Goal: Task Accomplishment & Management: Manage account settings

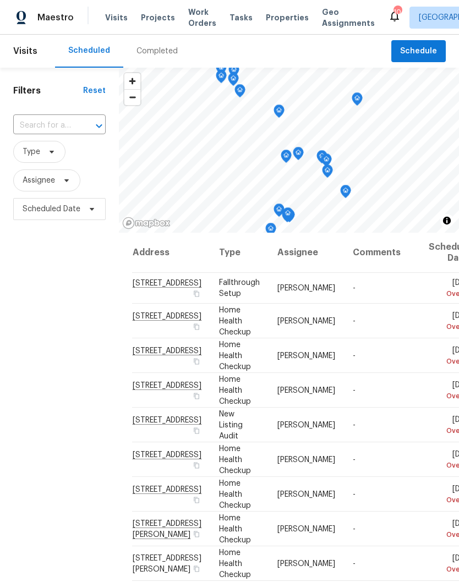
scroll to position [-5, 0]
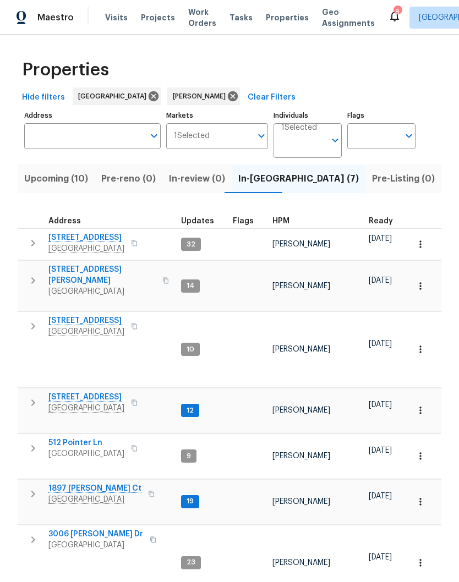
click at [54, 179] on span "Upcoming (10)" at bounding box center [56, 178] width 64 height 15
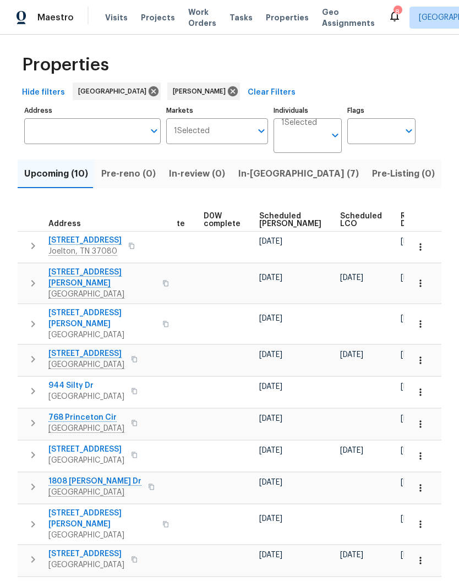
scroll to position [0, 277]
click at [401, 219] on span "Ready Date" at bounding box center [413, 219] width 24 height 15
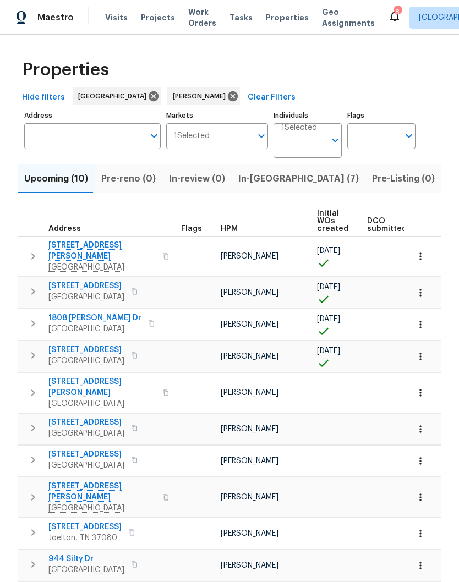
click at [98, 344] on span "1837 Twin Rivers Rd" at bounding box center [86, 349] width 76 height 11
click at [56, 179] on span "Upcoming (10)" at bounding box center [56, 178] width 64 height 15
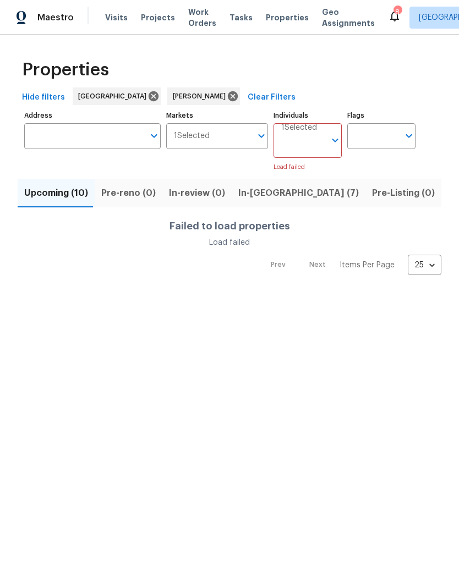
click at [332, 145] on icon "Open" at bounding box center [334, 140] width 13 height 13
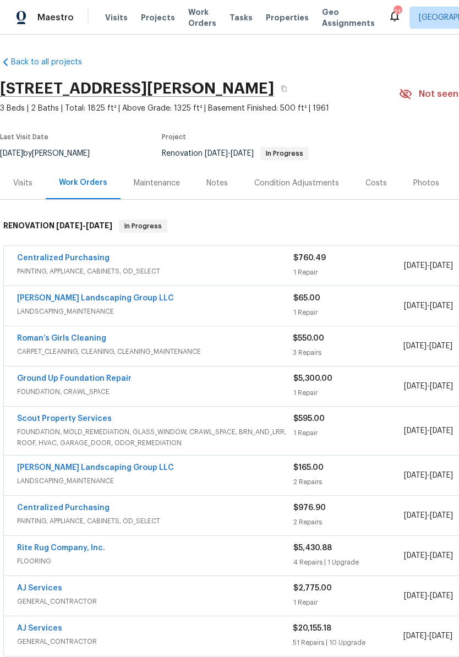
click at [370, 184] on div "Costs" at bounding box center [375, 183] width 21 height 11
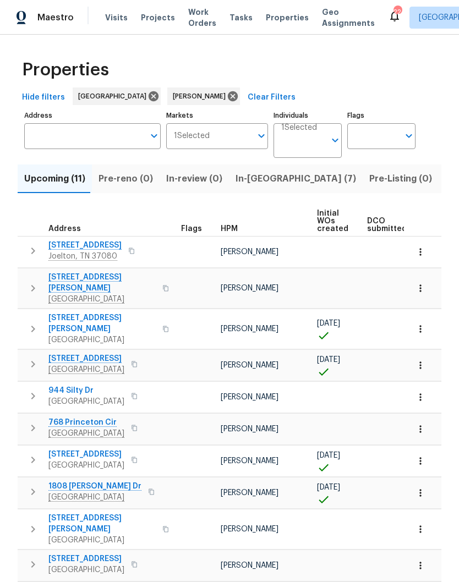
click at [102, 353] on span "1837 Twin Rivers Rd" at bounding box center [86, 358] width 76 height 11
click at [420, 362] on icon "button" at bounding box center [420, 365] width 2 height 7
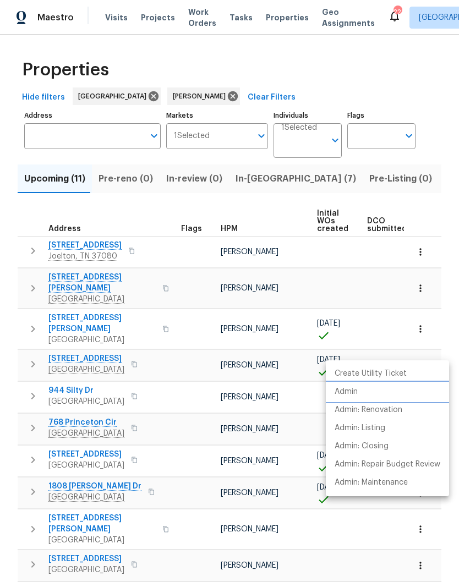
click at [354, 390] on p "Admin" at bounding box center [345, 392] width 23 height 12
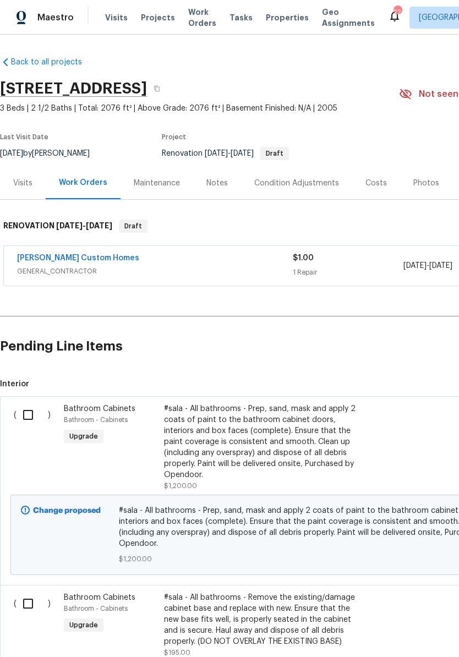
click at [302, 184] on div "Condition Adjustments" at bounding box center [296, 183] width 85 height 11
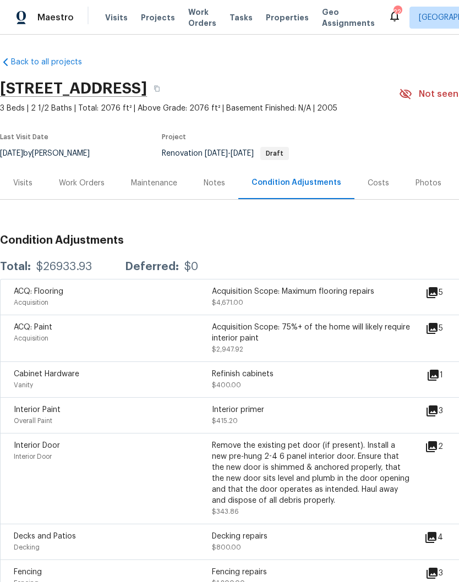
click at [91, 181] on div "Work Orders" at bounding box center [82, 183] width 46 height 11
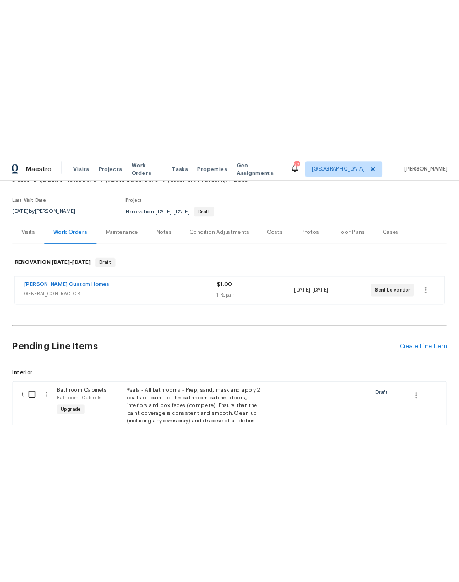
scroll to position [74, 0]
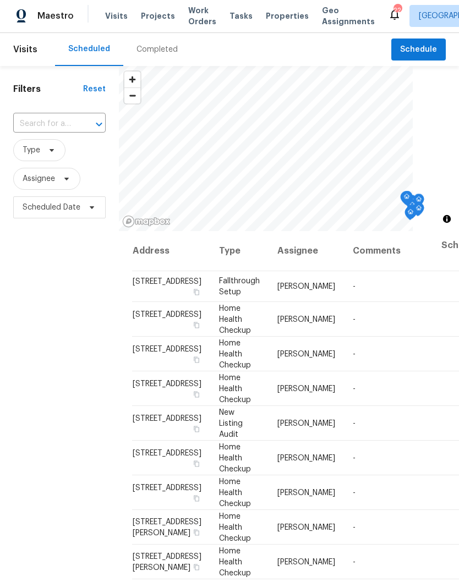
scroll to position [2, 0]
